Goal: Task Accomplishment & Management: Complete application form

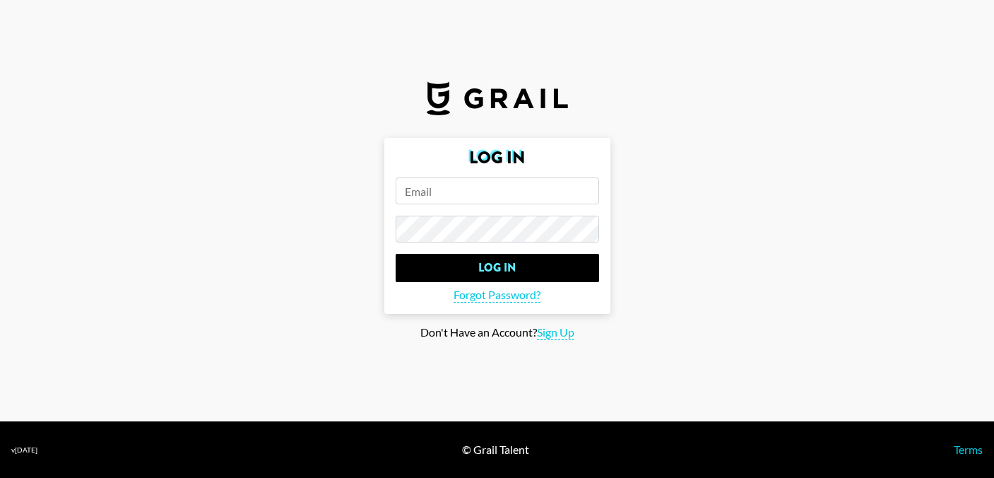
click at [448, 196] on input "email" at bounding box center [498, 190] width 204 height 27
type input "[PERSON_NAME][EMAIL_ADDRESS][DOMAIN_NAME]"
click at [396, 254] on input "Log In" at bounding box center [498, 268] width 204 height 28
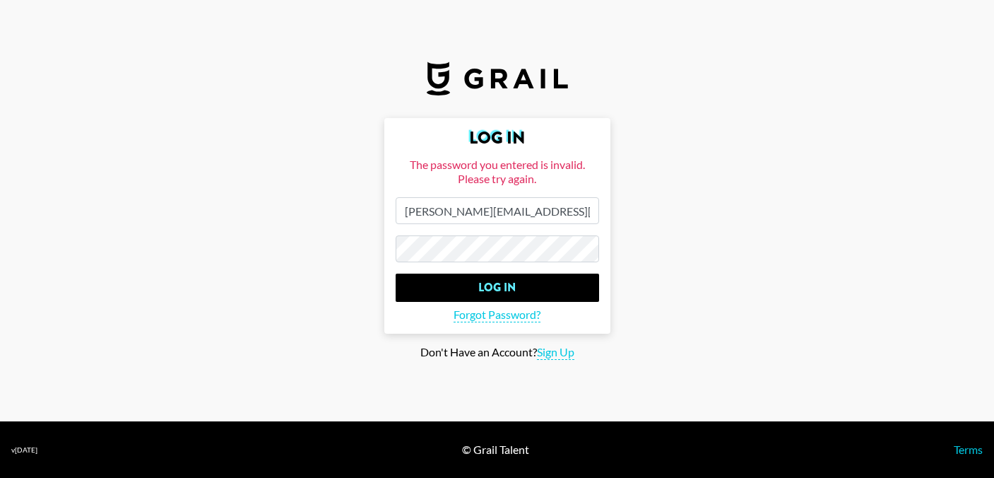
click at [299, 240] on main "Log In The password you entered is invalid. Please try again. [PERSON_NAME][EMA…" at bounding box center [497, 239] width 972 height 242
click at [396, 273] on input "Log In" at bounding box center [498, 287] width 204 height 28
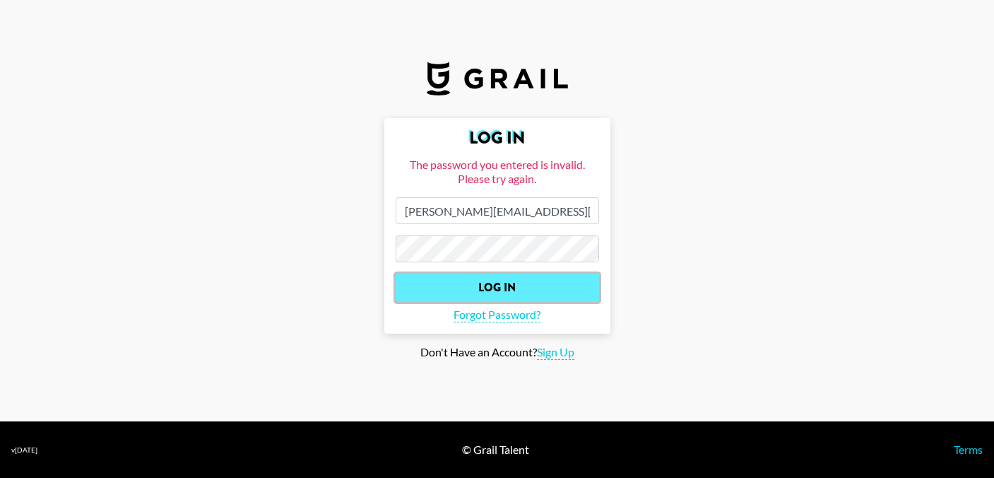
click at [485, 280] on input "Log In" at bounding box center [498, 287] width 204 height 28
click at [471, 289] on input "Log In" at bounding box center [498, 287] width 204 height 28
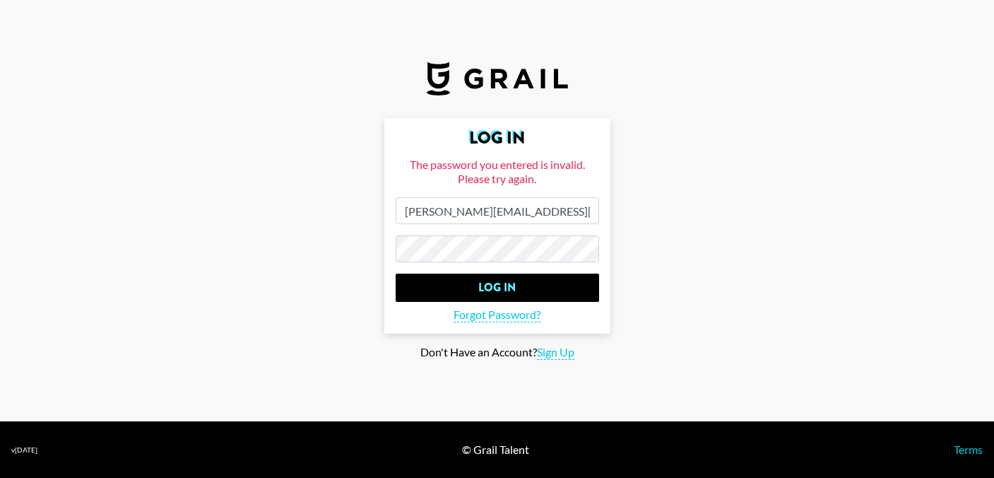
click at [365, 253] on main "Log In The password you entered is invalid. Please try again. [PERSON_NAME][EMA…" at bounding box center [497, 239] width 972 height 242
click at [396, 273] on input "Log In" at bounding box center [498, 287] width 204 height 28
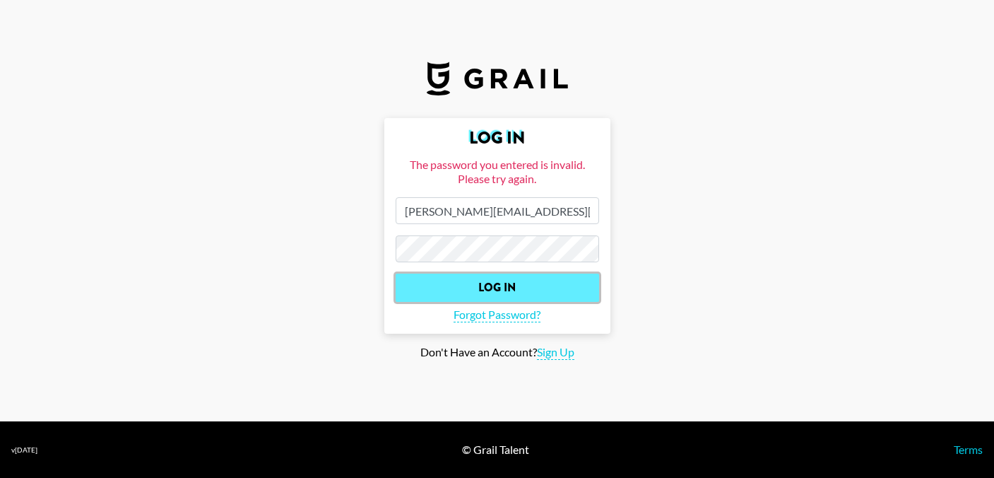
click at [476, 287] on input "Log In" at bounding box center [498, 287] width 204 height 28
